Goal: Transaction & Acquisition: Purchase product/service

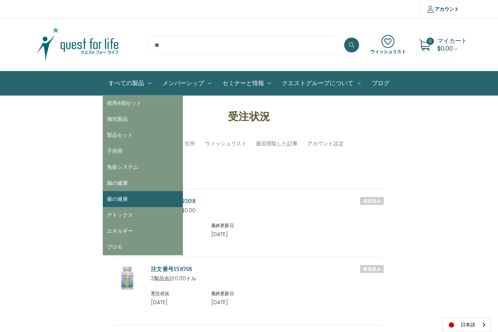
click at [129, 200] on link "腸の健康" at bounding box center [143, 199] width 80 height 16
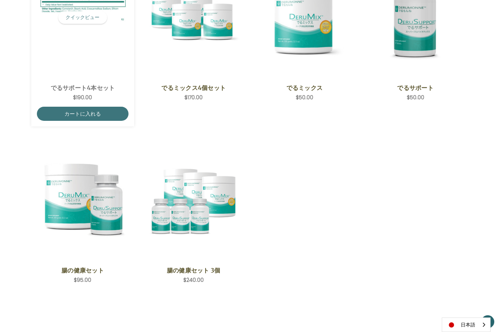
scroll to position [232, 0]
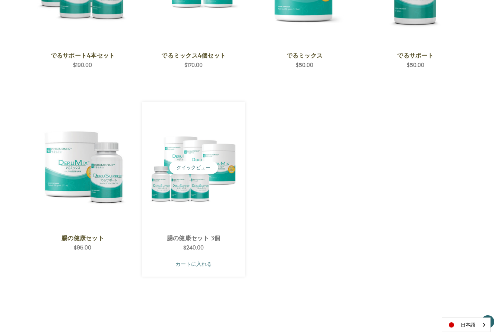
click at [194, 264] on link "カートに入れる" at bounding box center [193, 264] width 92 height 14
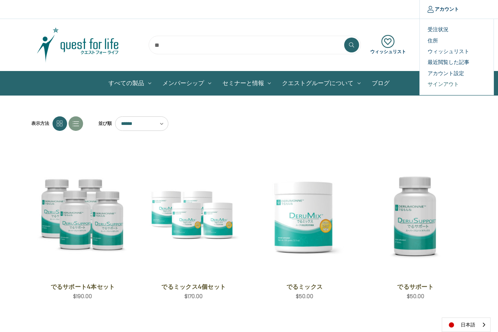
click at [438, 84] on link "サインアウト" at bounding box center [457, 84] width 74 height 11
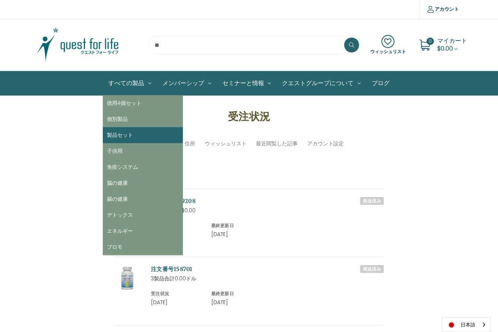
click at [119, 135] on link "製品セット" at bounding box center [143, 135] width 80 height 16
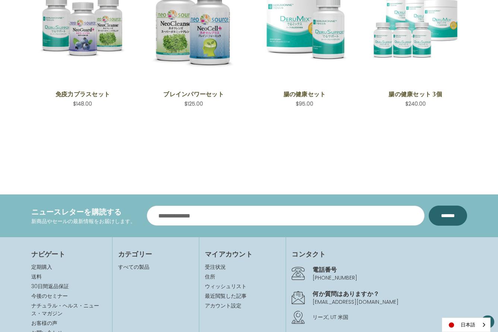
scroll to position [138, 0]
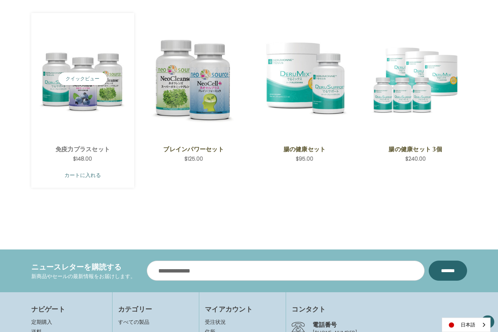
click at [87, 175] on link "カートに入れる" at bounding box center [83, 175] width 92 height 14
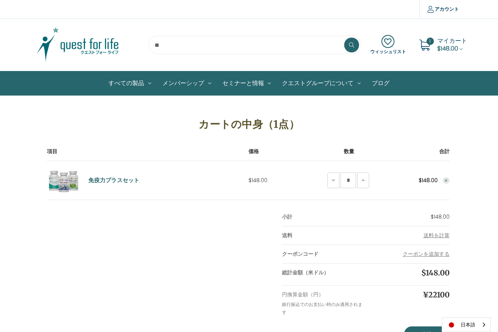
click at [445, 180] on use "Remove Immune Plus Set from cart" at bounding box center [445, 180] width 3 height 3
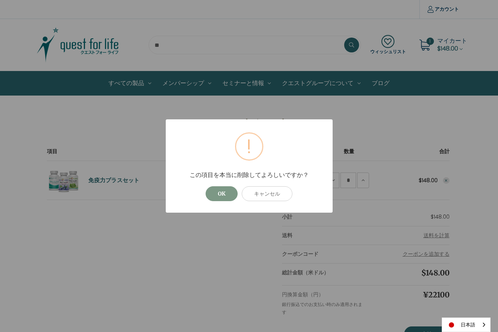
click at [222, 193] on button "OK" at bounding box center [221, 194] width 32 height 15
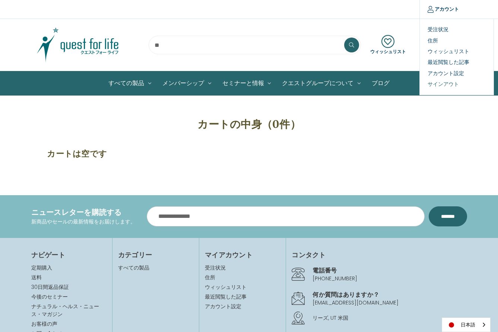
click at [442, 83] on link "サインアウト" at bounding box center [457, 84] width 74 height 11
